Goal: Information Seeking & Learning: Learn about a topic

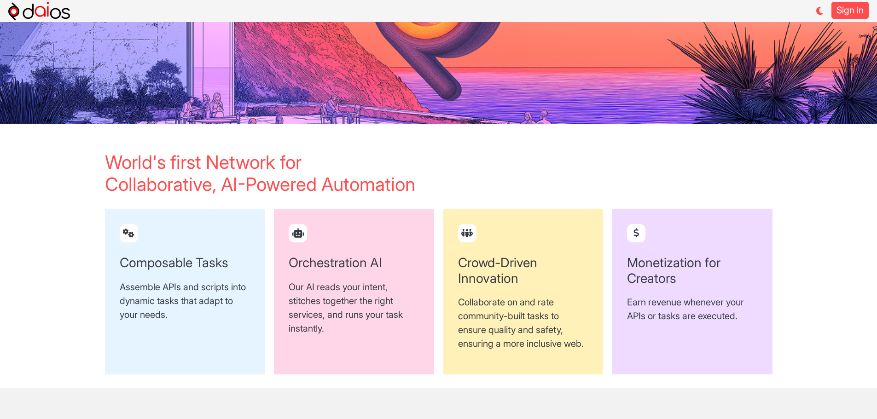
scroll to position [368, 0]
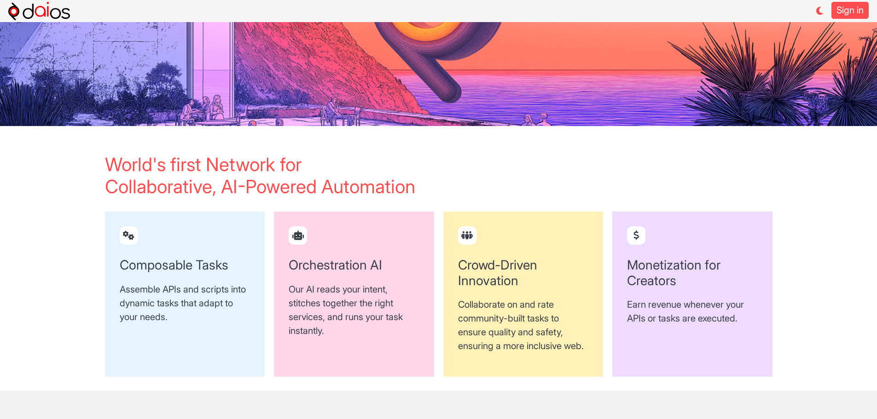
click at [640, 252] on div "Monetization for Creators Earn revenue whenever your APIs or tasks are executed." at bounding box center [692, 294] width 160 height 165
click at [635, 269] on h2 "Monetization for Creators" at bounding box center [692, 273] width 131 height 31
click at [634, 234] on icon at bounding box center [636, 235] width 18 height 18
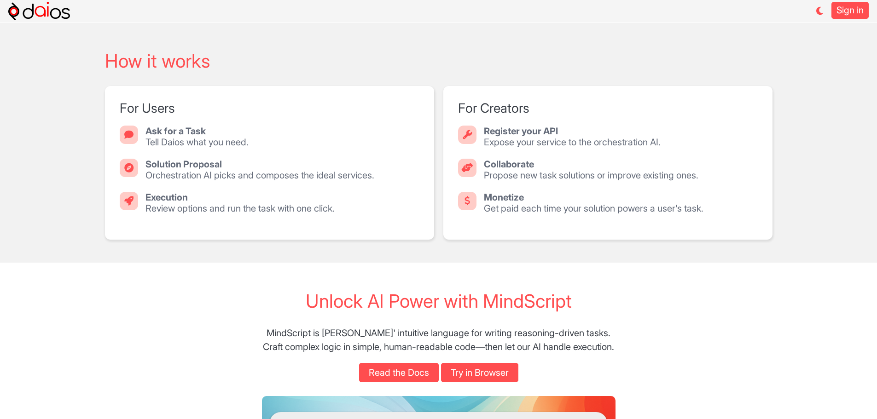
scroll to position [460, 0]
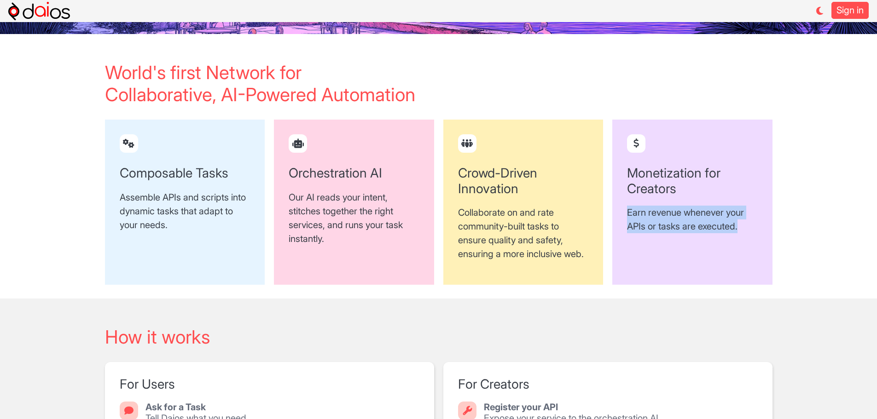
drag, startPoint x: 628, startPoint y: 214, endPoint x: 762, endPoint y: 223, distance: 134.7
click at [762, 223] on div "Monetization for Creators Earn revenue whenever your APIs or tasks are executed." at bounding box center [692, 202] width 160 height 165
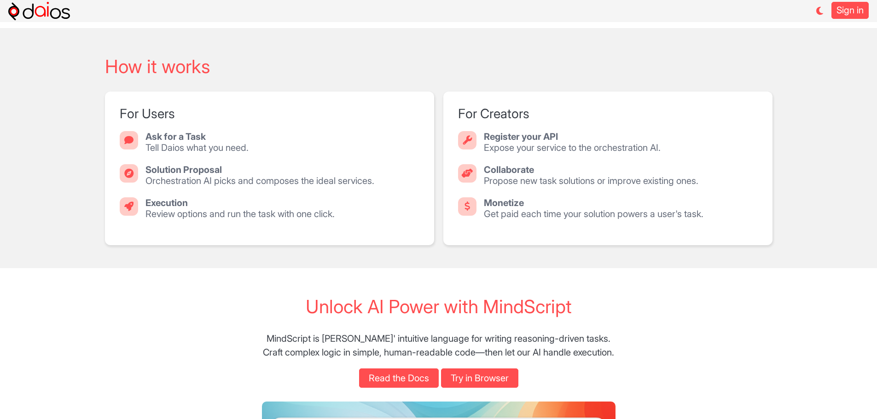
scroll to position [737, 0]
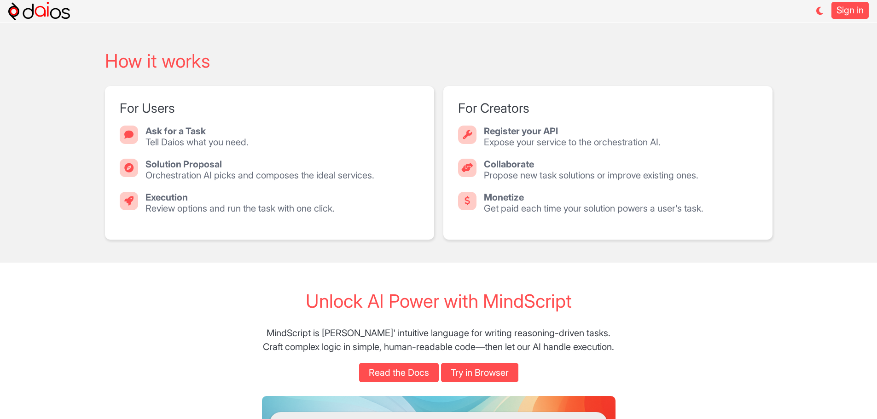
click at [495, 137] on strong "Register your API" at bounding box center [521, 131] width 74 height 11
click at [754, 148] on div "Register your API Expose your service to the orchestration AI." at bounding box center [608, 137] width 300 height 22
click at [493, 203] on strong "Monetize" at bounding box center [504, 197] width 40 height 11
click at [466, 210] on icon at bounding box center [467, 201] width 18 height 18
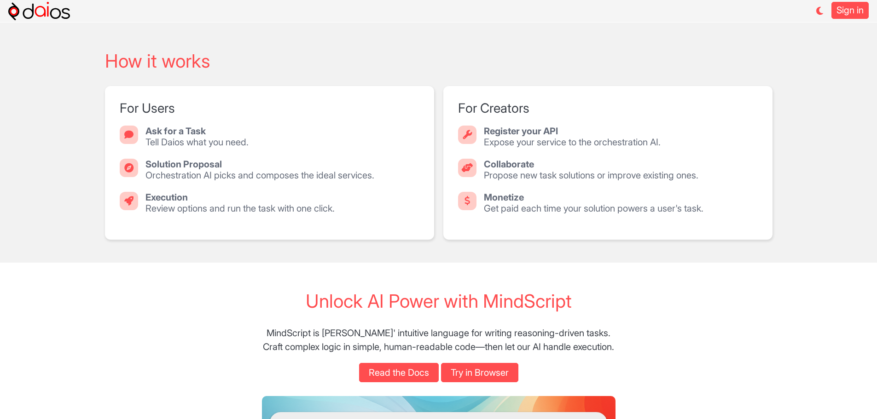
drag, startPoint x: 466, startPoint y: 215, endPoint x: 632, endPoint y: 224, distance: 166.4
click at [632, 214] on div "Monetize Get paid each time your solution powers a user's task." at bounding box center [594, 203] width 220 height 22
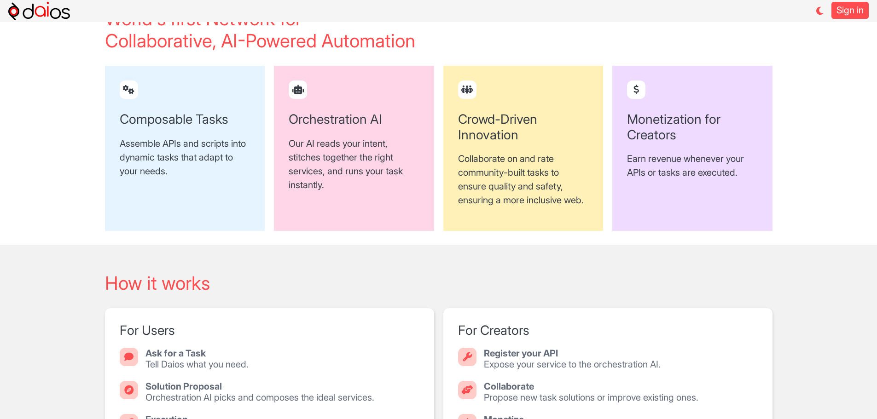
scroll to position [506, 0]
